Goal: Navigation & Orientation: Find specific page/section

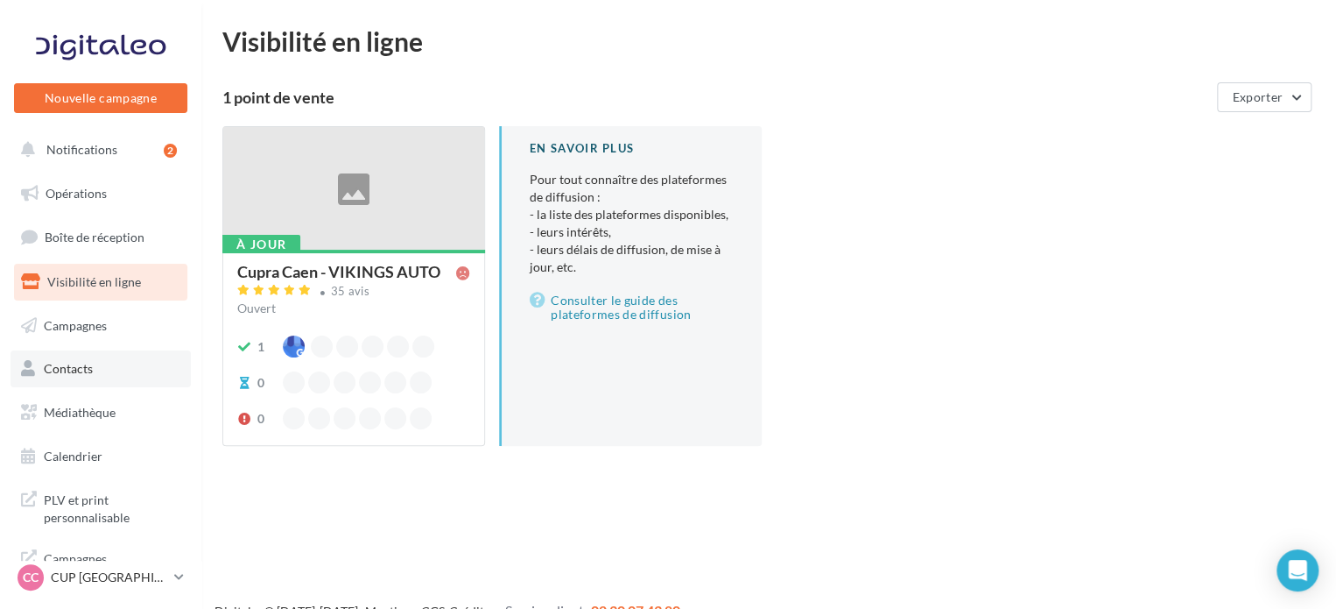
scroll to position [2, 0]
click at [95, 331] on link "Campagnes" at bounding box center [101, 324] width 180 height 37
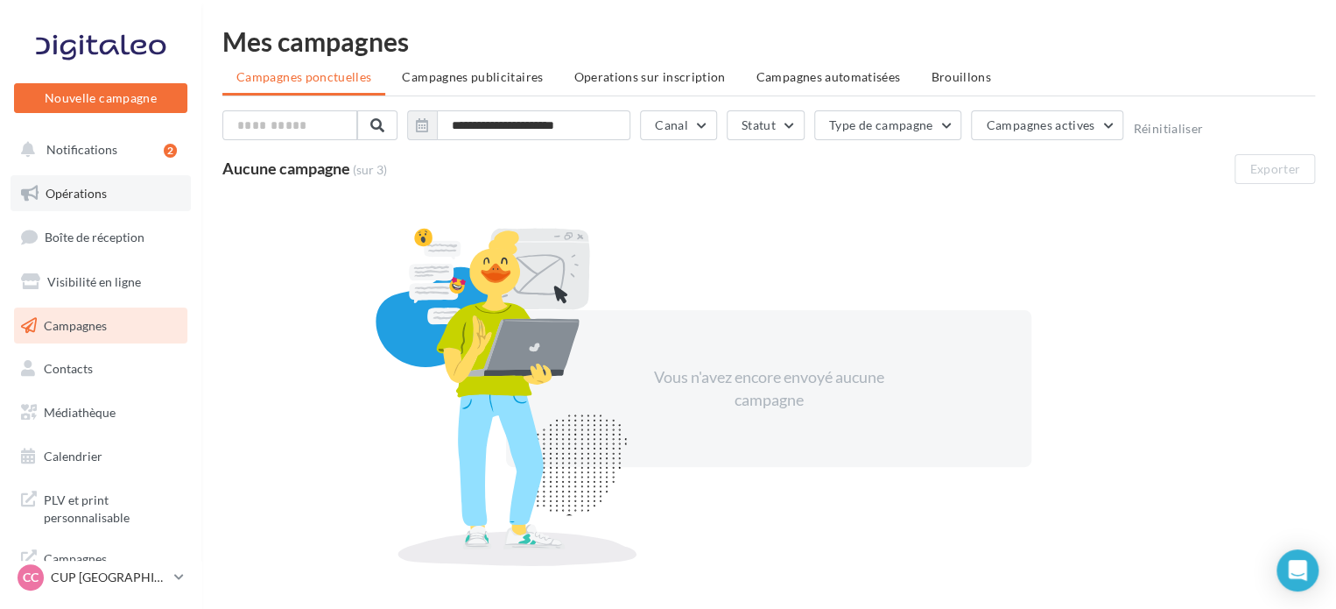
click at [84, 185] on link "Opérations" at bounding box center [101, 193] width 180 height 37
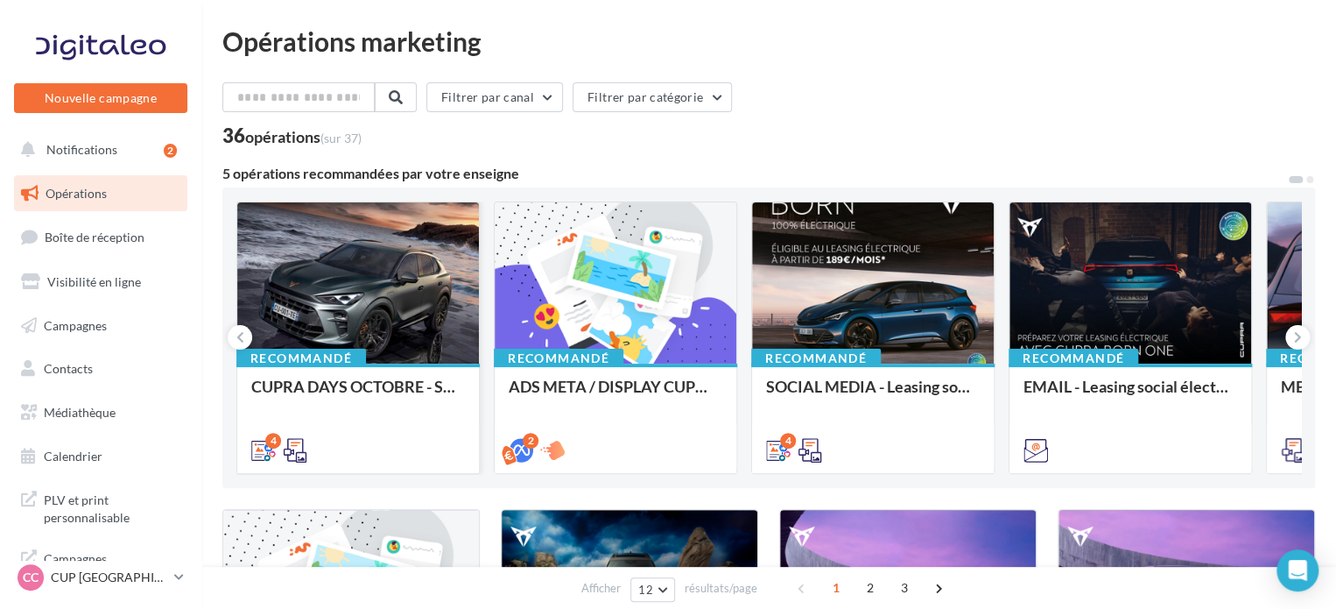
click at [331, 258] on div at bounding box center [358, 283] width 242 height 163
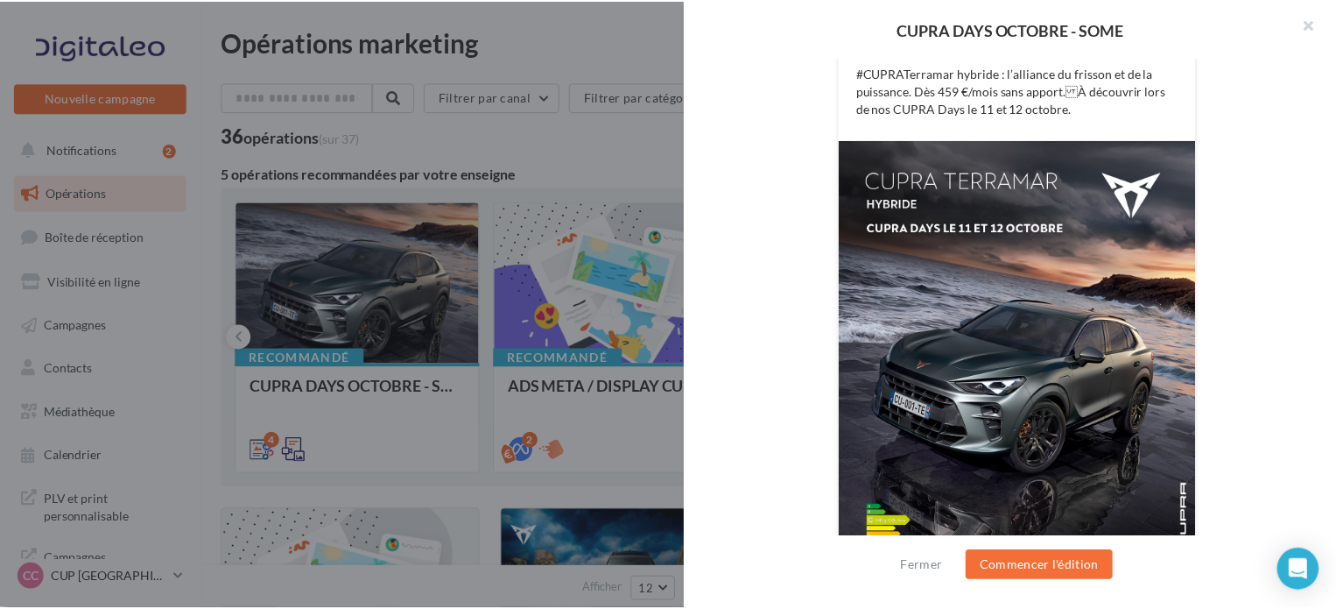
scroll to position [403, 0]
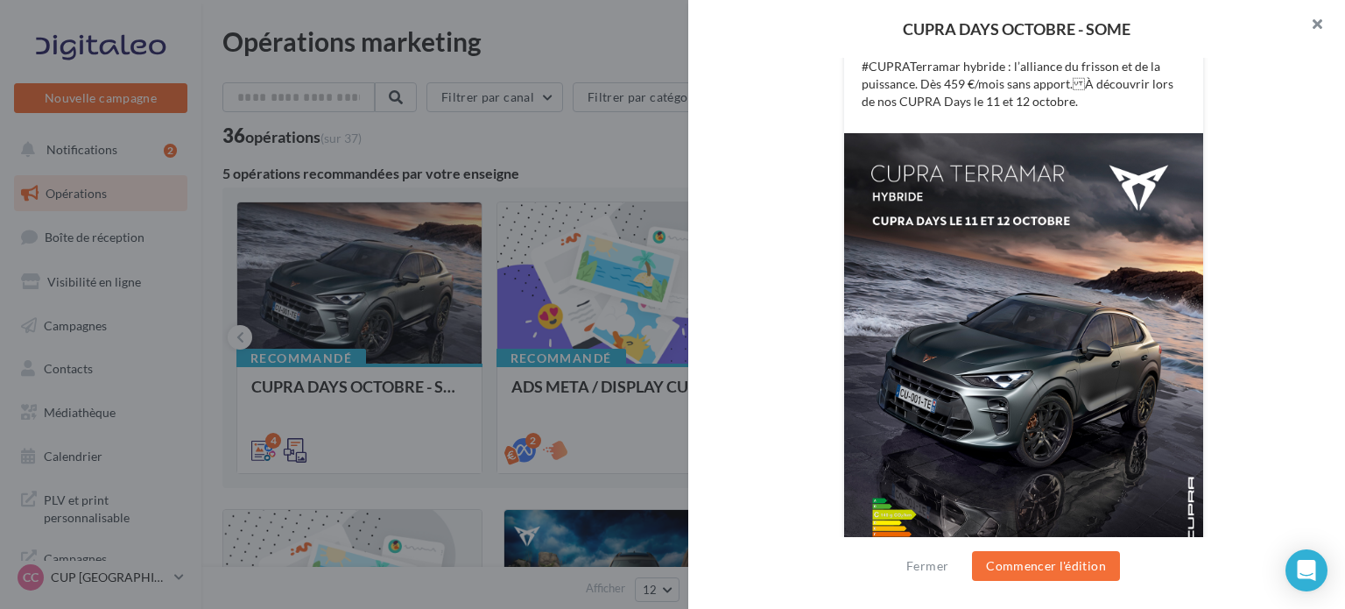
click at [1314, 17] on button "button" at bounding box center [1310, 26] width 70 height 53
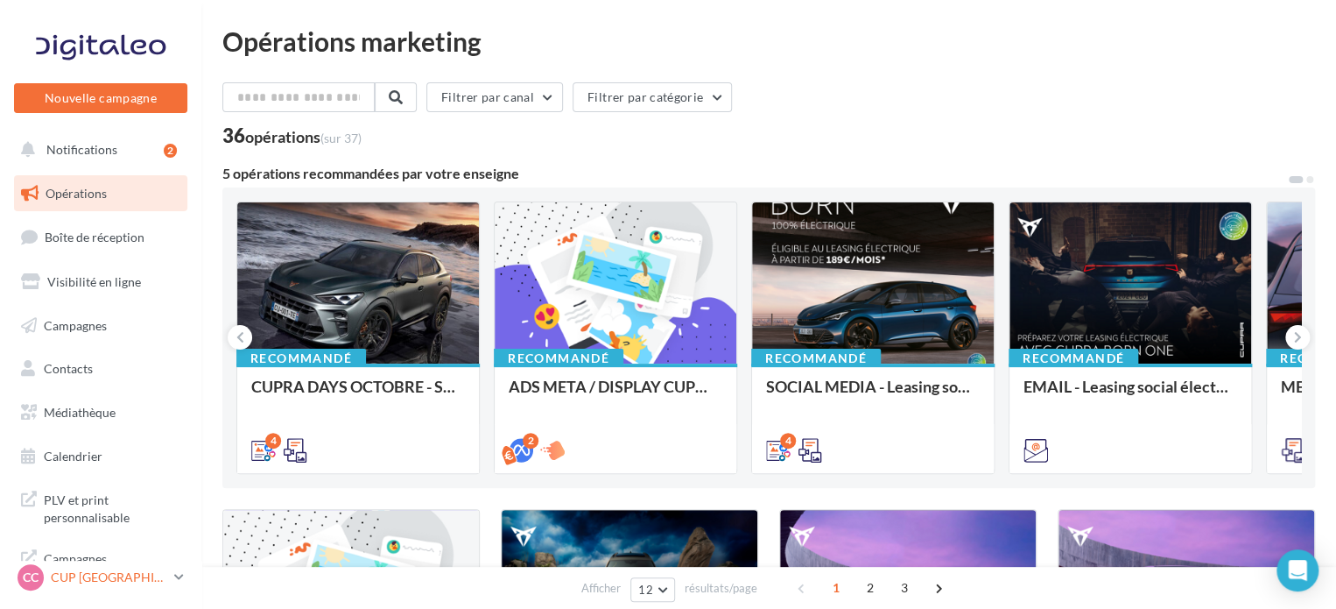
click at [168, 570] on link "CC CUP CAEN cupra_caen" at bounding box center [100, 577] width 173 height 33
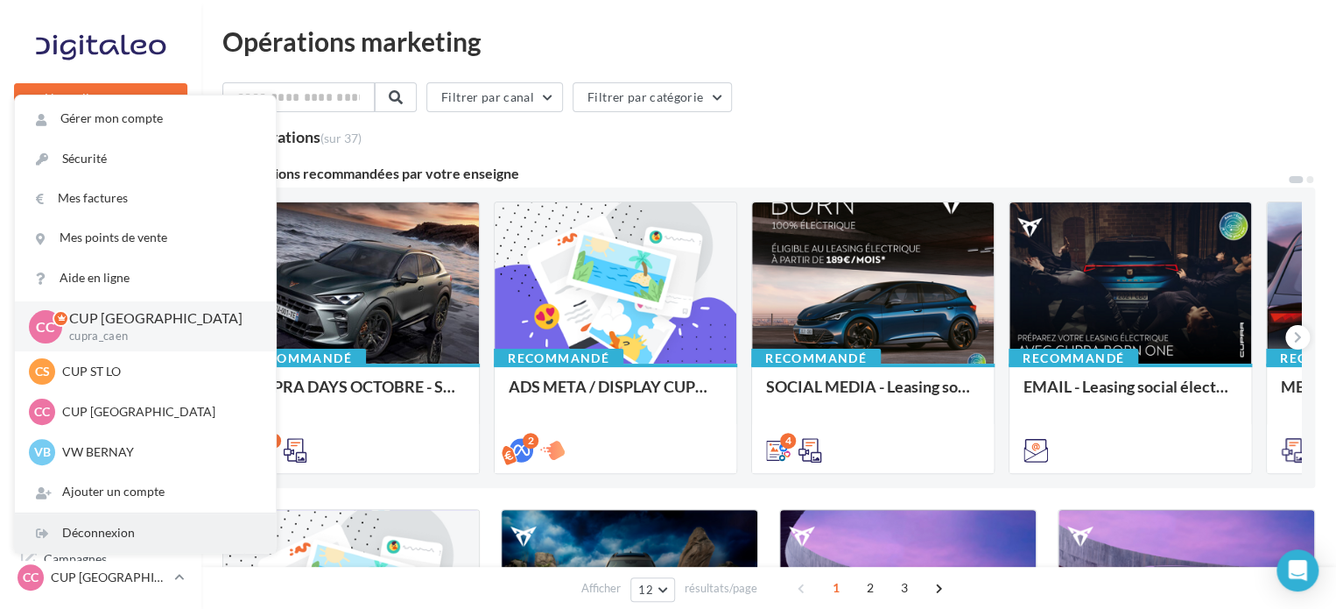
click at [123, 532] on div "Déconnexion" at bounding box center [145, 532] width 261 height 39
